Goal: Participate in discussion: Engage in conversation with other users on a specific topic

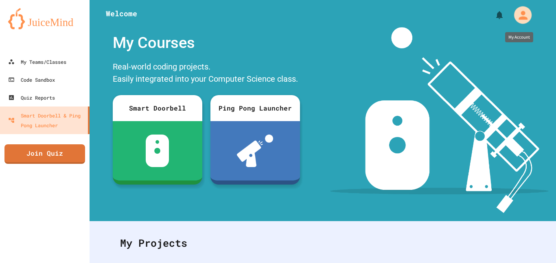
click at [517, 16] on icon "My Account" at bounding box center [522, 15] width 13 height 13
click at [37, 263] on div at bounding box center [278, 263] width 556 height 0
click at [37, 152] on link "Join Quiz" at bounding box center [45, 153] width 82 height 20
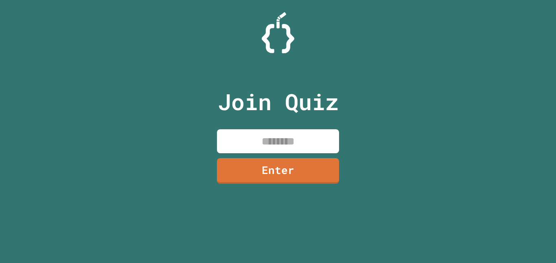
click at [287, 143] on input at bounding box center [278, 141] width 122 height 24
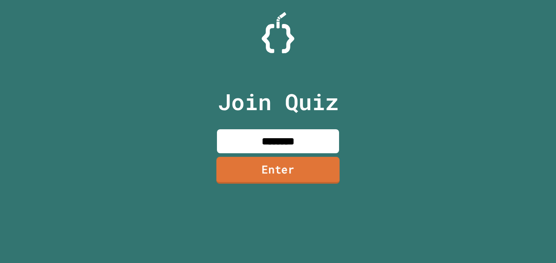
type input "********"
click at [238, 171] on link "Enter" at bounding box center [278, 170] width 120 height 27
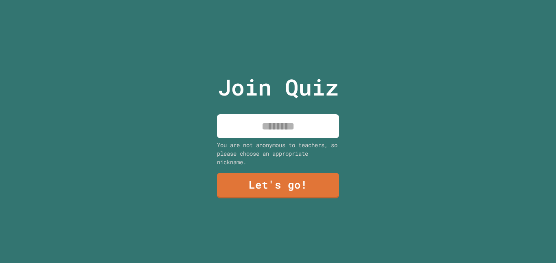
click at [268, 134] on input at bounding box center [278, 126] width 122 height 24
type input "**********"
click at [298, 181] on link "Let's go!" at bounding box center [278, 185] width 123 height 27
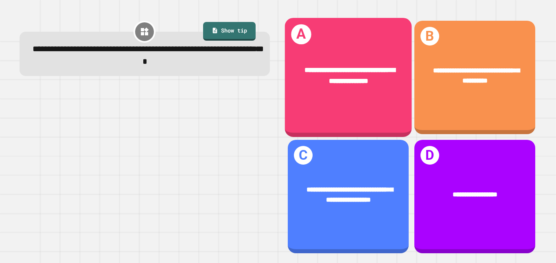
click at [361, 51] on div "**********" at bounding box center [348, 75] width 127 height 49
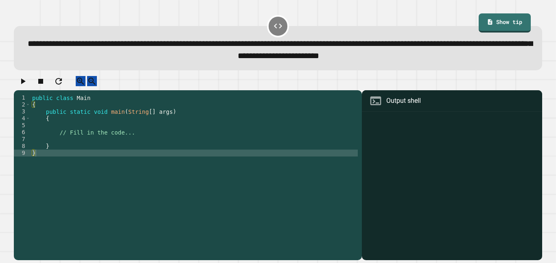
click at [107, 155] on div "public class Main { public static void main ( String [ ] args ) { // Fill in th…" at bounding box center [194, 173] width 327 height 159
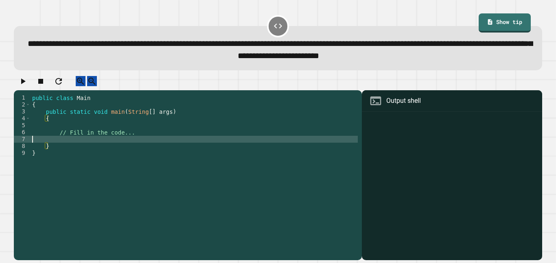
click at [132, 148] on div "public class Main { public static void main ( String [ ] args ) { // Fill in th…" at bounding box center [194, 173] width 327 height 159
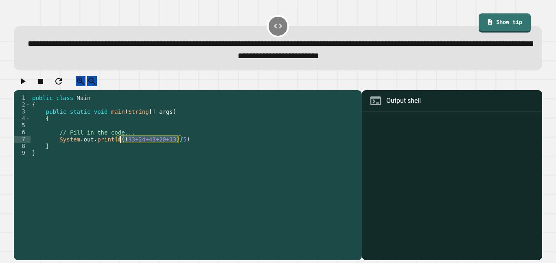
drag, startPoint x: 179, startPoint y: 147, endPoint x: 121, endPoint y: 146, distance: 57.4
click at [121, 146] on div "public class Main { public static void main ( String [ ] args ) { // Fill in th…" at bounding box center [194, 173] width 327 height 159
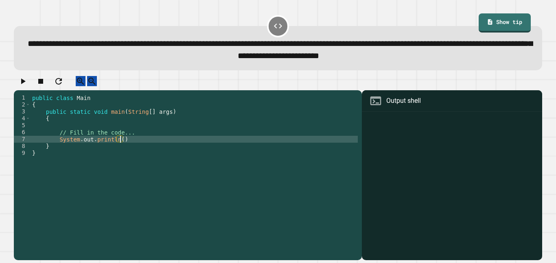
scroll to position [0, 11]
click at [151, 136] on div "public class Main { public static void main ( String [ ] args ) { // Fill in th…" at bounding box center [194, 173] width 327 height 159
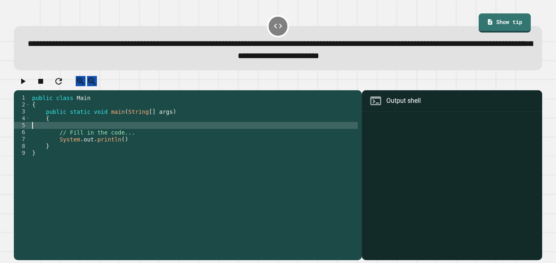
click at [149, 141] on div "public class Main { public static void main ( String [ ] args ) { // Fill in th…" at bounding box center [194, 173] width 327 height 159
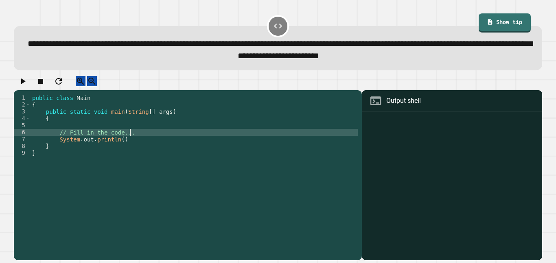
type textarea "**********"
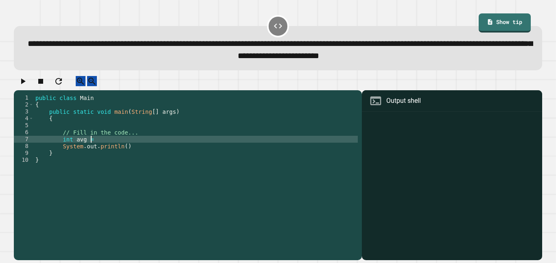
scroll to position [0, 7]
paste textarea "**********"
click at [95, 148] on div "public class Main { public static void main ( String [ ] args ) { // Fill in th…" at bounding box center [196, 173] width 324 height 159
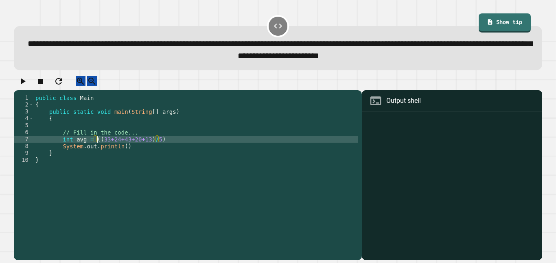
click at [91, 148] on div "public class Main { public static void main ( String [ ] args ) { // Fill in th…" at bounding box center [196, 173] width 324 height 159
click at [111, 146] on div "public class Main { public static void main ( String [ ] args ) { // Fill in th…" at bounding box center [196, 173] width 324 height 159
click at [175, 147] on div "public class Main { public static void main ( String [ ] args ) { // Fill in th…" at bounding box center [196, 173] width 324 height 159
click at [169, 147] on div "public class Main { public static void main ( String [ ] args ) { // Fill in th…" at bounding box center [196, 173] width 324 height 159
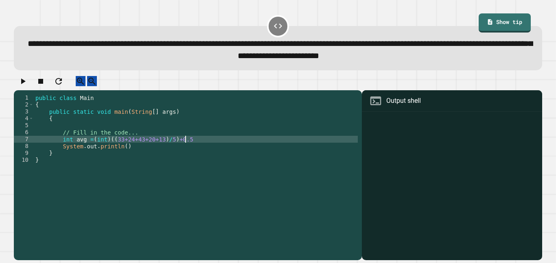
scroll to position [0, 19]
click at [107, 147] on div "public class Main { public static void main ( String [ ] args ) { // Fill in th…" at bounding box center [196, 173] width 324 height 159
click at [121, 147] on div "public class Main { public static void main ( String [ ] args ) { // Fill in th…" at bounding box center [196, 173] width 324 height 159
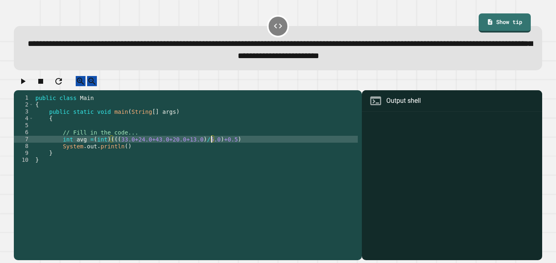
click at [257, 145] on div "public class Main { public static void main ( String [ ] args ) { // Fill in th…" at bounding box center [196, 173] width 324 height 159
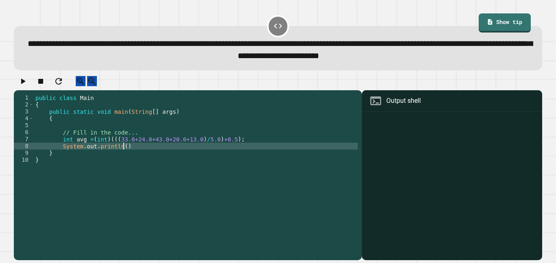
click at [123, 153] on div "public class Main { public static void main ( String [ ] args ) { // Fill in th…" at bounding box center [196, 173] width 324 height 159
click at [23, 85] on icon "button" at bounding box center [23, 82] width 10 height 10
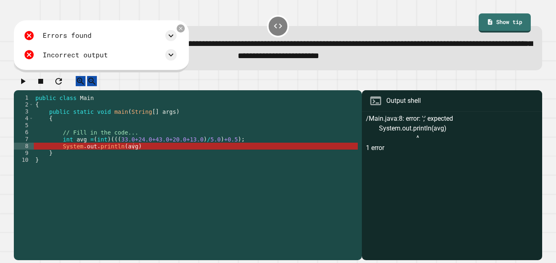
click at [153, 157] on div "public class Main { public static void main ( String [ ] args ) { // Fill in th…" at bounding box center [196, 173] width 324 height 159
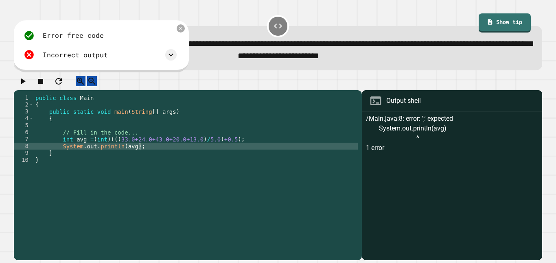
scroll to position [0, 13]
click at [27, 83] on icon "button" at bounding box center [23, 82] width 10 height 10
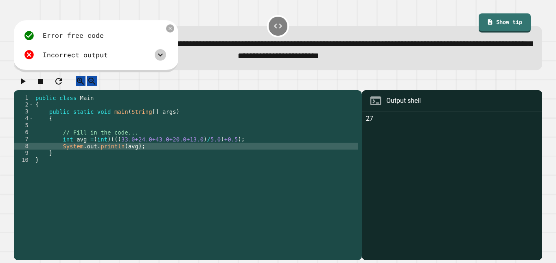
click at [163, 55] on icon at bounding box center [161, 55] width 10 height 10
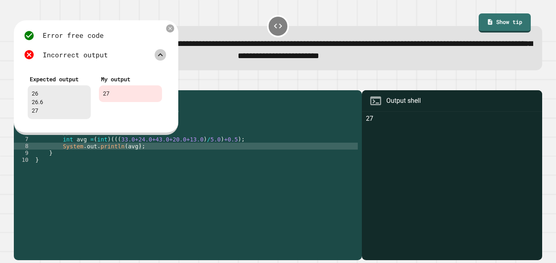
click at [106, 147] on div "public class Main { public static void main ( String [ ] args ) { // Fill in th…" at bounding box center [196, 173] width 324 height 159
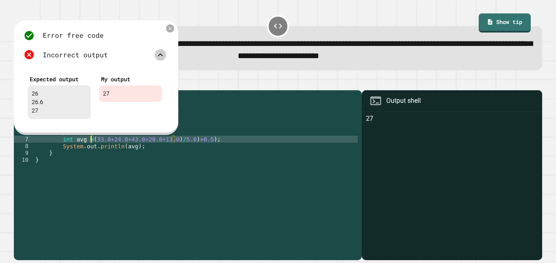
click at [71, 148] on div "public class Main { public static void main ( String [ ] args ) { // Fill in th…" at bounding box center [196, 173] width 324 height 159
click at [217, 147] on div "public class Main { public static void main ( String [ ] args ) { // Fill in th…" at bounding box center [196, 173] width 324 height 159
type textarea "**********"
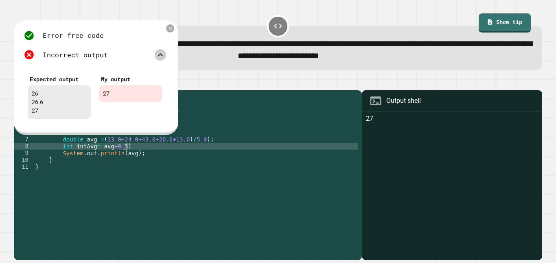
scroll to position [0, 11]
click at [101, 155] on div "public class Main { public static void main ( String [ ] args ) { // Fill in th…" at bounding box center [196, 173] width 324 height 159
click at [126, 154] on div "public class Main { public static void main ( String [ ] args ) { // Fill in th…" at bounding box center [196, 173] width 324 height 159
click at [101, 153] on div "public class Main { public static void main ( String [ ] args ) { // Fill in th…" at bounding box center [196, 173] width 324 height 159
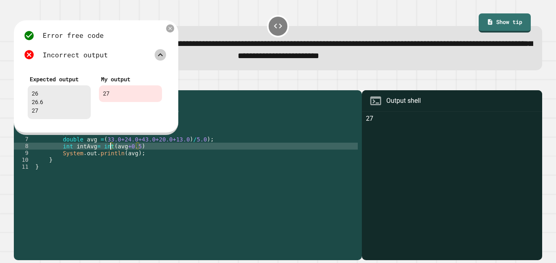
scroll to position [0, 10]
click at [101, 154] on div "public class Main { public static void main ( String [ ] args ) { // Fill in th…" at bounding box center [196, 173] width 324 height 159
click at [156, 152] on div "public class Main { public static void main ( String [ ] args ) { // Fill in th…" at bounding box center [196, 173] width 324 height 159
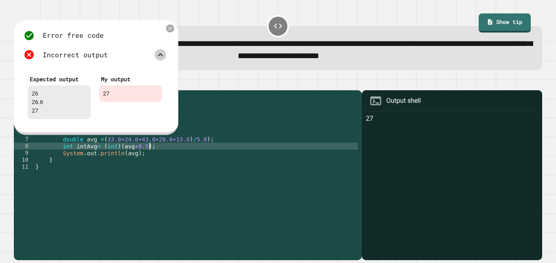
click at [125, 162] on div "public class Main { public static void main ( String [ ] args ) { // Fill in th…" at bounding box center [196, 173] width 324 height 159
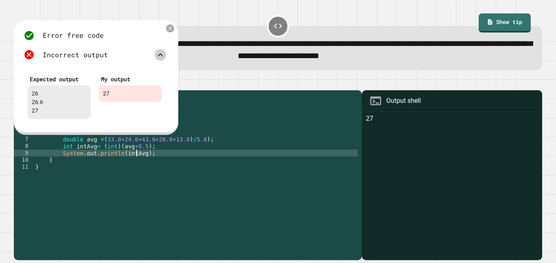
scroll to position [0, 13]
type textarea "**********"
click at [169, 28] on icon at bounding box center [170, 28] width 7 height 7
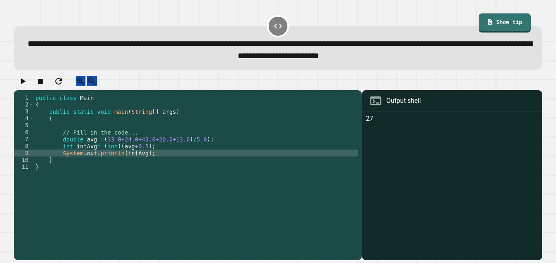
click at [26, 84] on icon "button" at bounding box center [23, 82] width 4 height 6
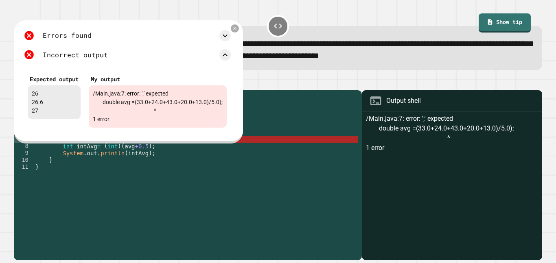
click at [212, 148] on div "public class Main { public static void main ( String [ ] args ) { // Fill in th…" at bounding box center [196, 173] width 324 height 159
click at [236, 31] on icon at bounding box center [235, 28] width 7 height 7
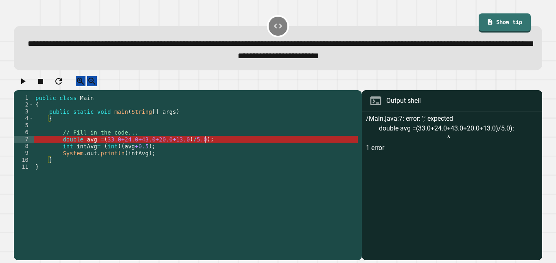
click at [221, 147] on div "public class Main { public static void main ( String [ ] args ) { // Fill in th…" at bounding box center [196, 173] width 324 height 159
click at [64, 85] on button "button" at bounding box center [59, 81] width 10 height 10
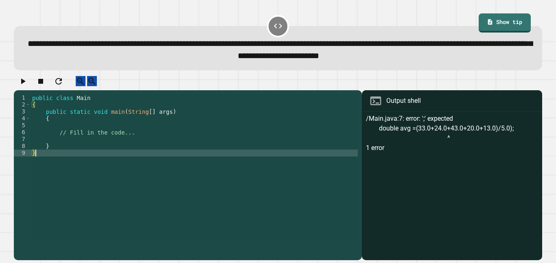
click at [141, 145] on div "public class Main { public static void main ( String [ ] args ) { // Fill in th…" at bounding box center [194, 166] width 327 height 145
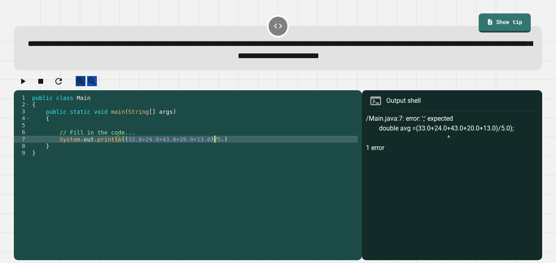
scroll to position [0, 23]
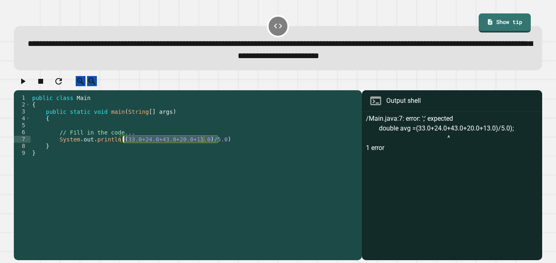
drag, startPoint x: 217, startPoint y: 148, endPoint x: 125, endPoint y: 148, distance: 92.8
click at [125, 148] on div "public class Main { public static void main ( String [ ] args ) { // Fill in th…" at bounding box center [194, 173] width 327 height 159
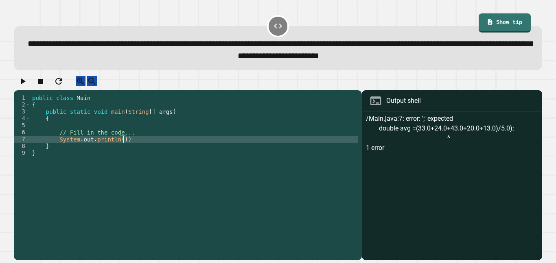
click at [142, 143] on div "public class Main { public static void main ( String [ ] args ) { // Fill in th…" at bounding box center [194, 173] width 327 height 159
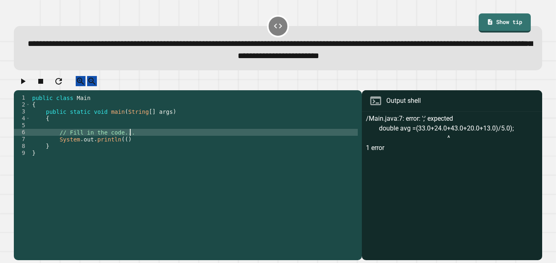
type textarea "**********"
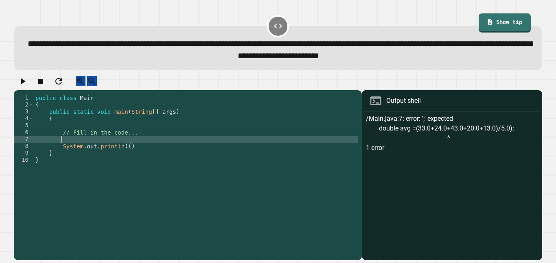
scroll to position [0, 3]
paste textarea "**********"
click at [62, 149] on div "public class Main { public static void main ( String [ ] args ) { // Fill in th…" at bounding box center [196, 173] width 324 height 159
click at [126, 154] on div "public class Main { public static void main ( String [ ] args ) { // Fill in th…" at bounding box center [196, 173] width 324 height 159
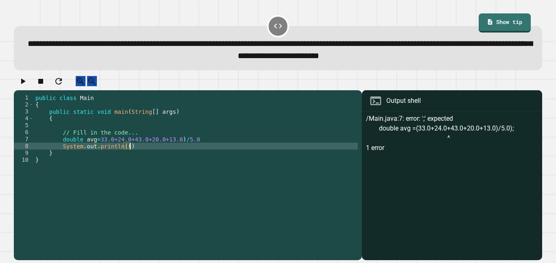
click at [138, 155] on div "public class Main { public static void main ( String [ ] args ) { // Fill in th…" at bounding box center [196, 173] width 324 height 159
click at [225, 148] on div "public class Main { public static void main ( String [ ] args ) { // Fill in th…" at bounding box center [196, 173] width 324 height 159
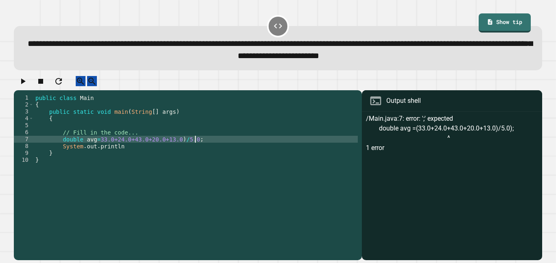
click at [196, 156] on div "public class Main { public static void main ( String [ ] args ) { // Fill in th…" at bounding box center [196, 173] width 324 height 159
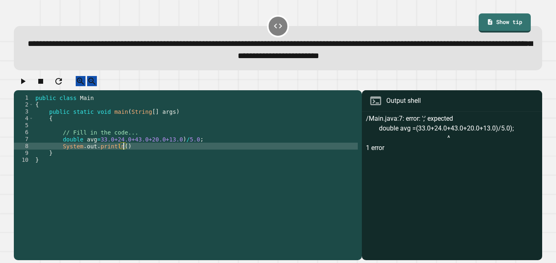
scroll to position [0, 11]
click at [81, 147] on div "public class Main { public static void main ( String [ ] args ) { // Fill in th…" at bounding box center [196, 173] width 324 height 159
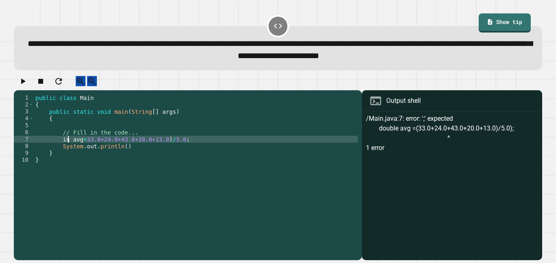
scroll to position [0, 5]
click at [88, 147] on div "public class Main { public static void main ( String [ ] args ) { // Fill in th…" at bounding box center [196, 173] width 324 height 159
click at [201, 147] on div "public class Main { public static void main ( String [ ] args ) { // Fill in th…" at bounding box center [196, 173] width 324 height 159
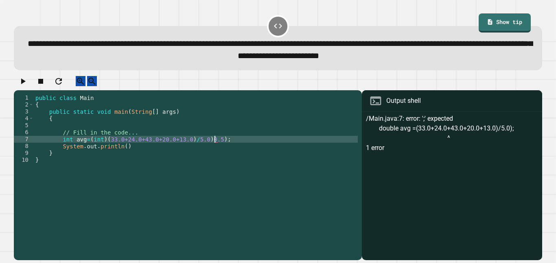
click at [103, 146] on div "public class Main { public static void main ( String [ ] args ) { // Fill in th…" at bounding box center [196, 173] width 324 height 159
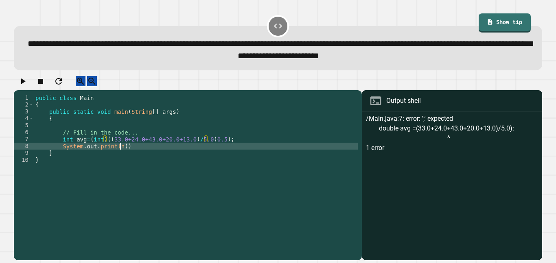
click at [121, 155] on div "public class Main { public static void main ( String [ ] args ) { // Fill in th…" at bounding box center [196, 173] width 324 height 159
click at [159, 151] on div "public class Main { public static void main ( String [ ] args ) { // Fill in th…" at bounding box center [196, 173] width 324 height 159
click at [28, 86] on button "button" at bounding box center [23, 81] width 10 height 10
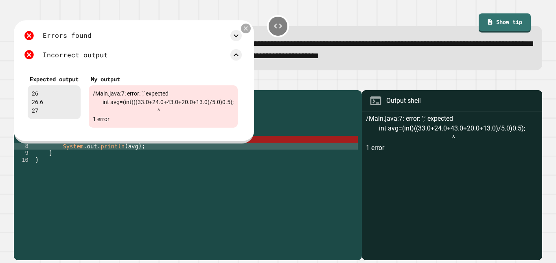
click at [247, 31] on icon at bounding box center [246, 28] width 7 height 7
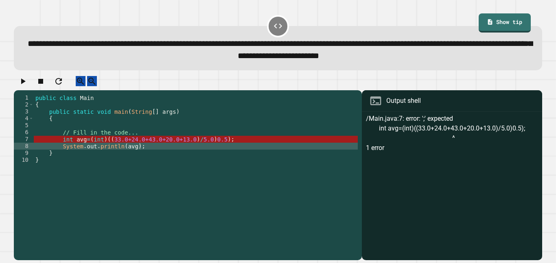
click at [93, 147] on div "public class Main { public static void main ( String [ ] args ) { // Fill in th…" at bounding box center [196, 173] width 324 height 159
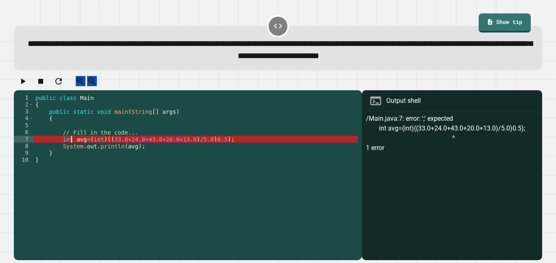
click at [71, 149] on div "public class Main { public static void main ( String [ ] args ) { // Fill in th…" at bounding box center [196, 173] width 324 height 159
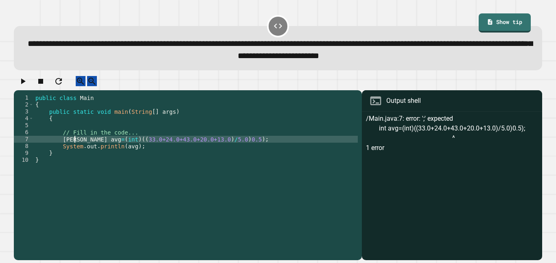
scroll to position [0, 6]
click at [112, 147] on div "public class Main { public static void main ( String [ ] args ) { // Fill in th…" at bounding box center [196, 173] width 324 height 159
click at [213, 146] on div "public class Main { public static void main ( String [ ] args ) { // Fill in th…" at bounding box center [196, 173] width 324 height 159
click at [23, 86] on icon "button" at bounding box center [23, 82] width 10 height 10
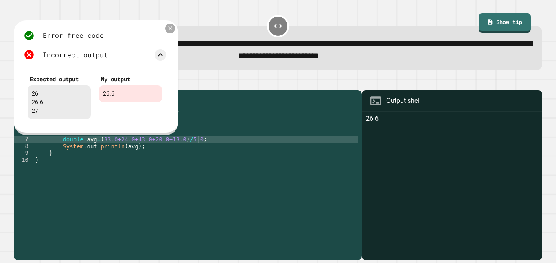
click at [170, 28] on icon at bounding box center [170, 28] width 7 height 7
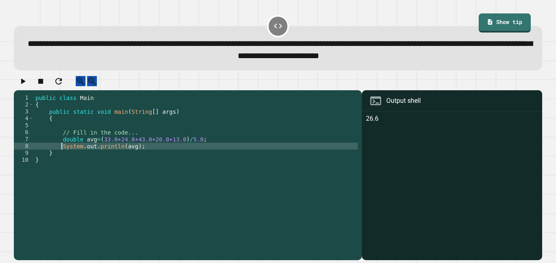
click at [60, 155] on div "public class Main { public static void main ( String [ ] args ) { // Fill in th…" at bounding box center [196, 173] width 324 height 159
type textarea "**********"
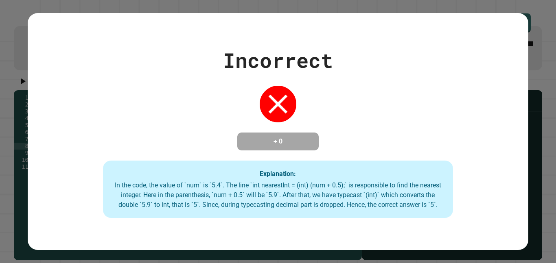
type textarea "**********"
